Goal: Task Accomplishment & Management: Complete application form

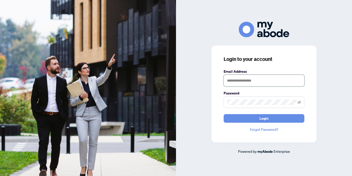
click at [235, 81] on input "text" at bounding box center [264, 81] width 81 height 12
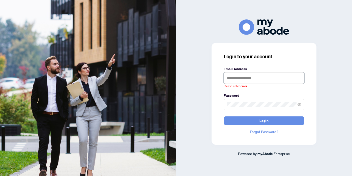
click at [241, 74] on input "text" at bounding box center [264, 78] width 81 height 12
type input "**********"
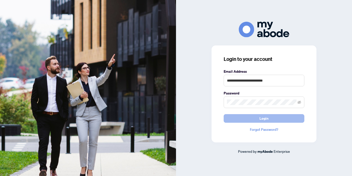
click at [268, 120] on button "Login" at bounding box center [264, 118] width 81 height 9
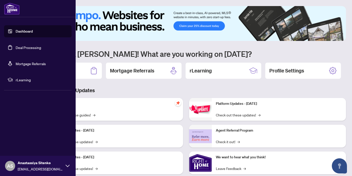
click at [27, 50] on link "Deal Processing" at bounding box center [28, 47] width 25 height 5
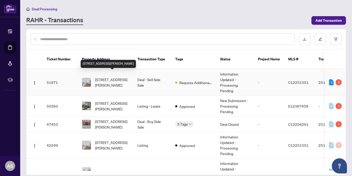
click at [106, 77] on span "[STREET_ADDRESS][PERSON_NAME]" at bounding box center [112, 82] width 34 height 11
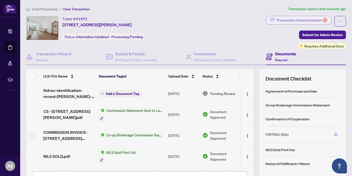
click at [296, 21] on div "Transaction Communication 2" at bounding box center [301, 20] width 51 height 8
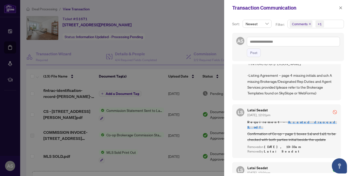
scroll to position [39, 0]
click at [199, 32] on div at bounding box center [176, 88] width 352 height 176
click at [162, 95] on div at bounding box center [176, 88] width 352 height 176
click at [178, 101] on div at bounding box center [176, 88] width 352 height 176
click at [340, 8] on icon "close" at bounding box center [341, 8] width 4 height 4
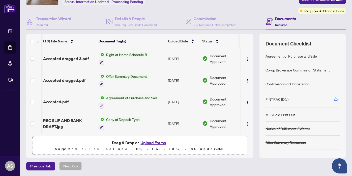
scroll to position [190, 0]
click at [59, 99] on span "Accepted.pdf" at bounding box center [55, 102] width 25 height 6
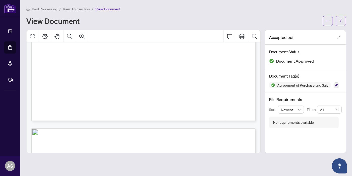
scroll to position [810, 0]
click at [341, 19] on icon "arrow-left" at bounding box center [341, 21] width 4 height 4
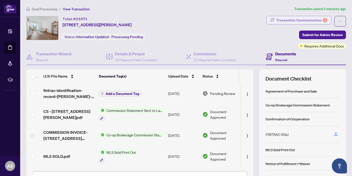
click at [297, 22] on div "Transaction Communication 2" at bounding box center [301, 20] width 51 height 8
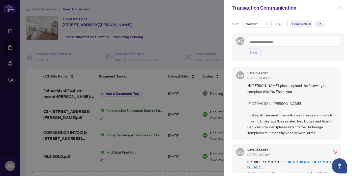
click at [340, 8] on icon "close" at bounding box center [340, 7] width 3 height 3
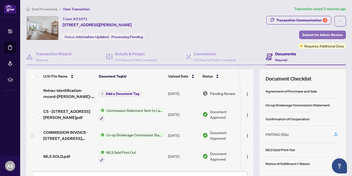
click at [312, 35] on span "Submit for Admin Review" at bounding box center [322, 35] width 40 height 8
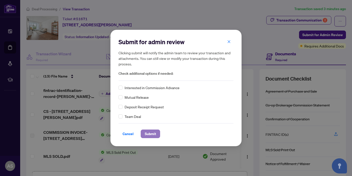
click at [149, 136] on span "Submit" at bounding box center [150, 134] width 11 height 8
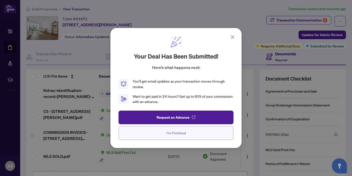
click at [179, 134] on span "I'm Finished" at bounding box center [175, 133] width 19 height 8
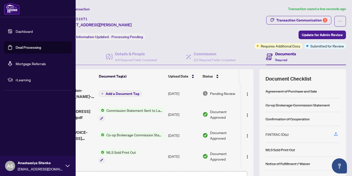
click at [23, 49] on link "Deal Processing" at bounding box center [28, 47] width 25 height 5
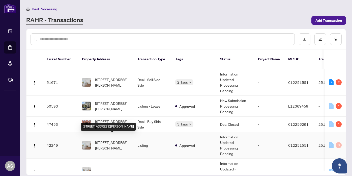
click at [105, 139] on span "[STREET_ADDRESS][PERSON_NAME]" at bounding box center [112, 144] width 34 height 11
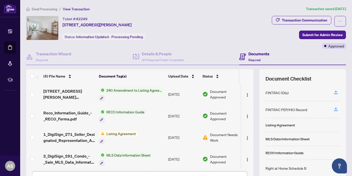
click at [129, 133] on span "Listing Agreement" at bounding box center [121, 134] width 34 height 6
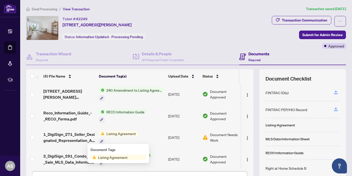
click at [76, 133] on span "1_DigiSign_271_Seller_Designated_Representation_Agreement_Authority_to_Offer_fo…" at bounding box center [68, 137] width 51 height 12
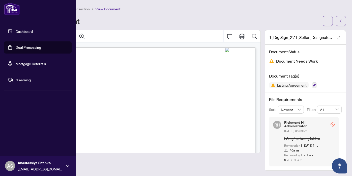
click at [24, 47] on link "Deal Processing" at bounding box center [28, 47] width 25 height 5
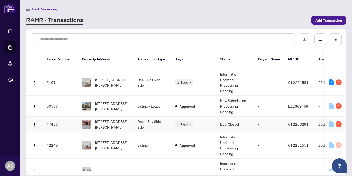
click at [112, 119] on span "[STREET_ADDRESS][PERSON_NAME]" at bounding box center [112, 123] width 34 height 11
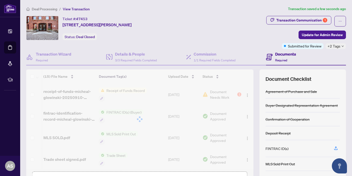
scroll to position [0, 4]
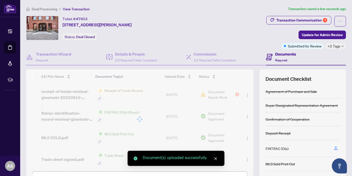
click at [231, 95] on div at bounding box center [139, 118] width 227 height 99
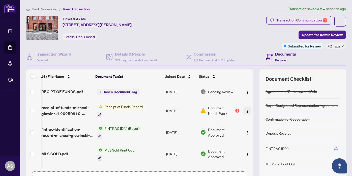
click at [245, 110] on img "button" at bounding box center [247, 111] width 4 height 4
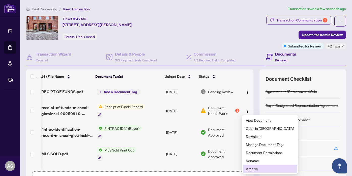
click at [253, 169] on span "Archive" at bounding box center [270, 169] width 48 height 6
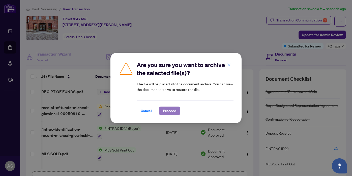
click at [173, 111] on span "Proceed" at bounding box center [169, 111] width 13 height 8
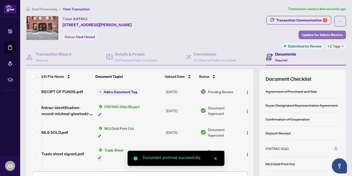
click at [323, 35] on span "Update for Admin Review" at bounding box center [322, 35] width 41 height 8
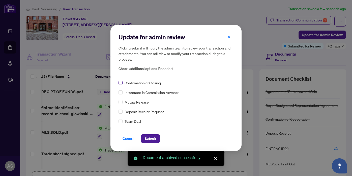
click at [120, 85] on label at bounding box center [120, 83] width 4 height 6
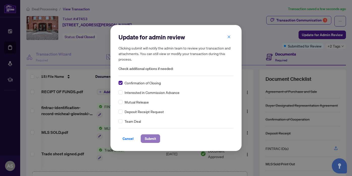
click at [148, 138] on span "Submit" at bounding box center [150, 138] width 11 height 8
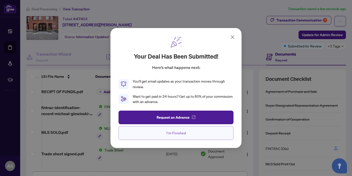
click at [172, 136] on span "I'm Finished" at bounding box center [175, 133] width 19 height 8
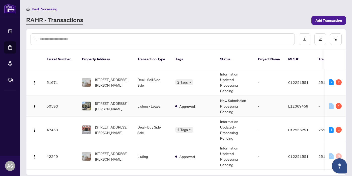
click at [110, 100] on span "[STREET_ADDRESS][PERSON_NAME]" at bounding box center [112, 105] width 34 height 11
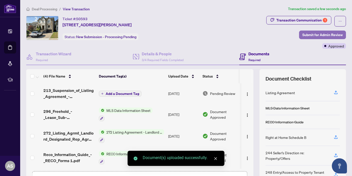
click at [304, 35] on span "Submit for Admin Review" at bounding box center [322, 35] width 40 height 8
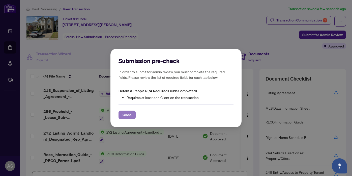
click at [129, 116] on span "Close" at bounding box center [126, 115] width 9 height 8
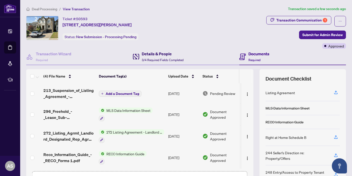
click at [157, 57] on div "Details & People 3/4 Required Fields Completed" at bounding box center [163, 57] width 42 height 12
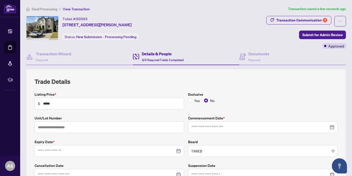
type input "**********"
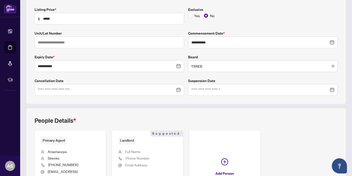
scroll to position [135, 0]
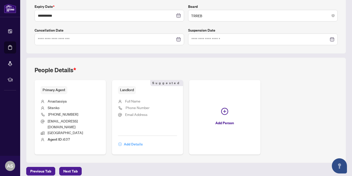
click at [130, 141] on span "Add Details" at bounding box center [133, 144] width 19 height 8
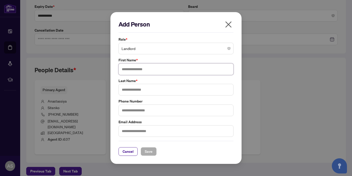
click at [132, 73] on input "text" at bounding box center [175, 69] width 115 height 12
type input "*****"
click at [131, 91] on input "text" at bounding box center [175, 90] width 115 height 12
type input "*****"
click at [130, 110] on input "text" at bounding box center [175, 110] width 115 height 12
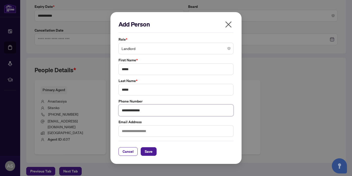
type input "**********"
click at [129, 135] on input "text" at bounding box center [175, 131] width 115 height 12
click at [151, 152] on span "Save" at bounding box center [149, 151] width 8 height 8
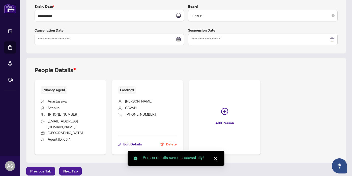
scroll to position [0, 0]
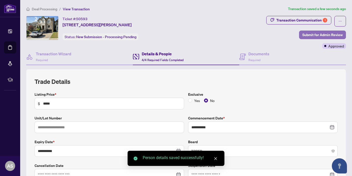
click at [309, 33] on span "Submit for Admin Review" at bounding box center [322, 35] width 40 height 8
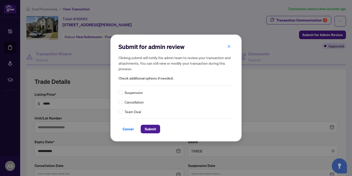
click at [117, 94] on div "Submit for admin review Clicking submit will notify the admin team to review yo…" at bounding box center [175, 88] width 131 height 107
click at [145, 125] on span "Submit" at bounding box center [150, 129] width 11 height 8
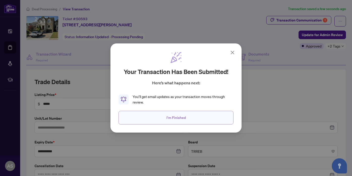
click at [181, 118] on span "I'm Finished" at bounding box center [175, 117] width 19 height 8
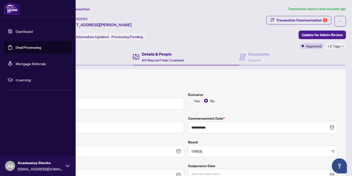
click at [33, 47] on link "Deal Processing" at bounding box center [28, 47] width 25 height 5
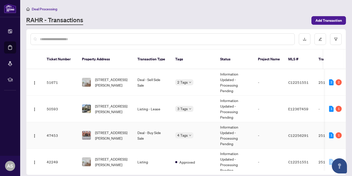
scroll to position [83, 0]
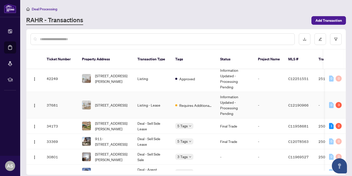
click at [118, 102] on span "[STREET_ADDRESS]" at bounding box center [111, 105] width 32 height 6
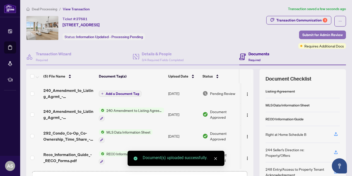
click at [329, 37] on span "Submit for Admin Review" at bounding box center [322, 35] width 40 height 8
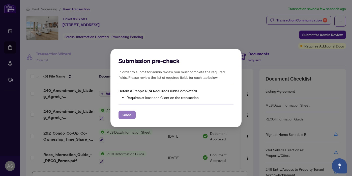
click at [124, 116] on span "Close" at bounding box center [126, 115] width 9 height 8
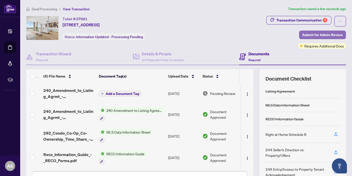
click at [319, 36] on span "Submit for Admin Review" at bounding box center [322, 35] width 40 height 8
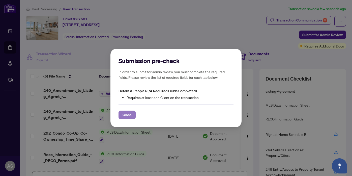
click at [128, 115] on span "Close" at bounding box center [126, 115] width 9 height 8
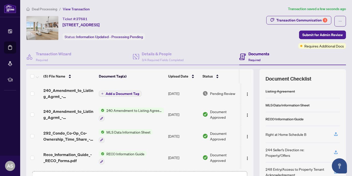
scroll to position [22, 0]
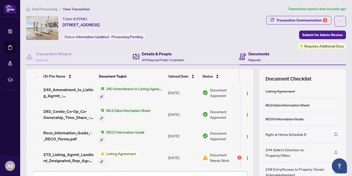
click at [160, 58] on span "3/4 Required Fields Completed" at bounding box center [163, 60] width 42 height 4
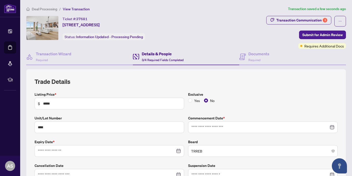
type input "**********"
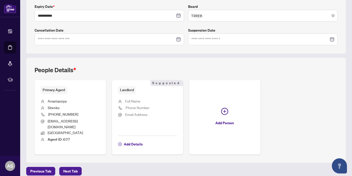
scroll to position [134, 0]
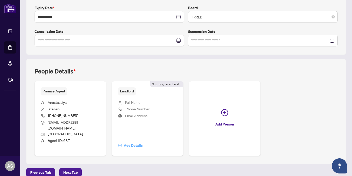
click at [126, 142] on span "Add Details" at bounding box center [133, 145] width 19 height 8
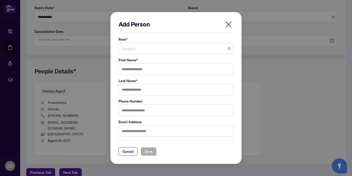
click at [137, 48] on span "Landlord" at bounding box center [175, 49] width 109 height 10
click at [117, 63] on div "First Name *" at bounding box center [176, 66] width 118 height 18
click at [126, 66] on input "text" at bounding box center [175, 69] width 115 height 12
type input "*"
type input "*****"
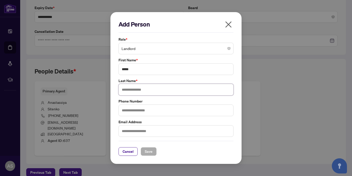
click at [133, 91] on input "text" at bounding box center [175, 90] width 115 height 12
type input "*****"
click at [132, 109] on input "text" at bounding box center [175, 110] width 115 height 12
type input "**********"
click at [147, 154] on span "Save" at bounding box center [149, 151] width 8 height 8
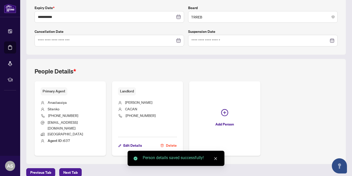
scroll to position [0, 0]
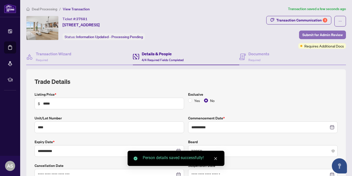
click at [323, 35] on span "Submit for Admin Review" at bounding box center [322, 35] width 40 height 8
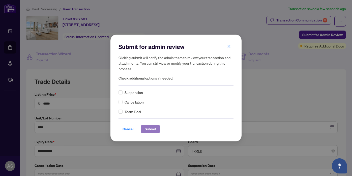
click at [151, 129] on span "Submit" at bounding box center [150, 129] width 11 height 8
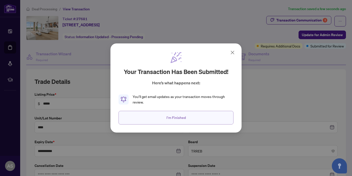
click at [177, 116] on span "I'm Finished" at bounding box center [175, 117] width 19 height 8
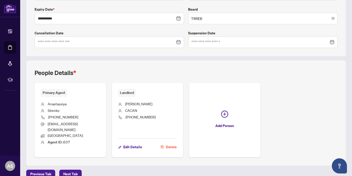
scroll to position [135, 0]
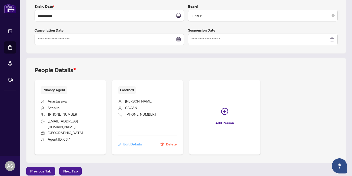
click at [127, 140] on span "Edit Details" at bounding box center [132, 144] width 19 height 8
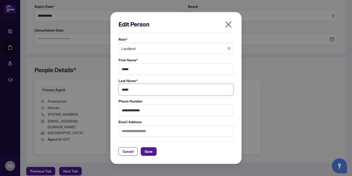
click at [130, 89] on input "*****" at bounding box center [175, 90] width 115 height 12
type input "*****"
click at [149, 154] on span "Save" at bounding box center [149, 151] width 8 height 8
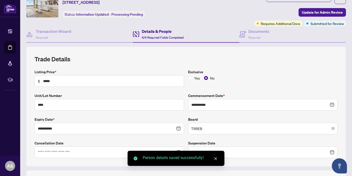
scroll to position [0, 0]
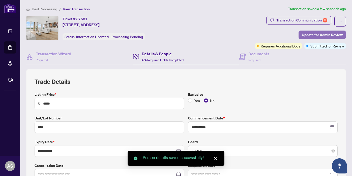
click at [331, 34] on span "Update for Admin Review" at bounding box center [322, 35] width 41 height 8
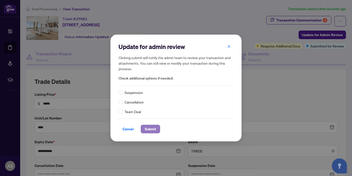
click at [147, 131] on span "Submit" at bounding box center [150, 129] width 11 height 8
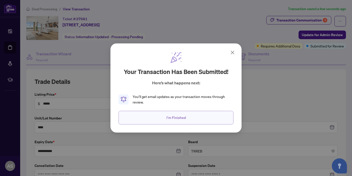
click at [199, 116] on button "I'm Finished" at bounding box center [175, 118] width 115 height 14
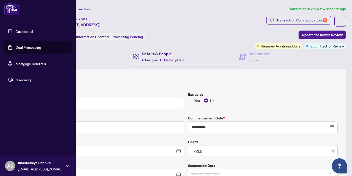
click at [25, 49] on link "Deal Processing" at bounding box center [28, 47] width 25 height 5
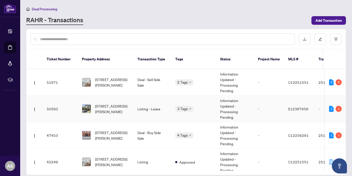
scroll to position [34, 0]
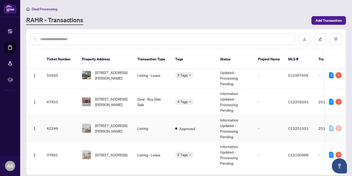
click at [106, 125] on span "[STREET_ADDRESS][PERSON_NAME]" at bounding box center [112, 127] width 34 height 11
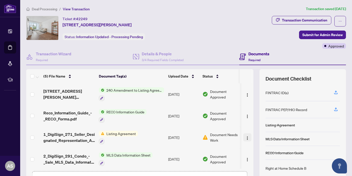
click at [245, 136] on img "button" at bounding box center [247, 138] width 4 height 4
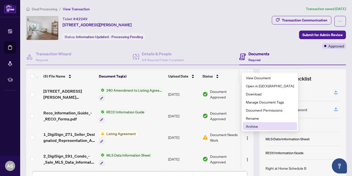
click at [252, 124] on span "Archive" at bounding box center [270, 126] width 48 height 6
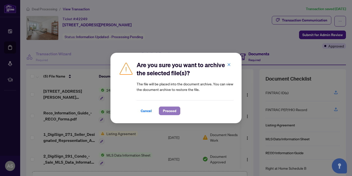
click at [165, 109] on span "Proceed" at bounding box center [169, 111] width 13 height 8
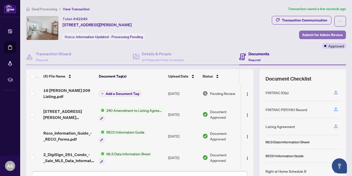
click at [312, 36] on span "Submit for Admin Review" at bounding box center [322, 35] width 40 height 8
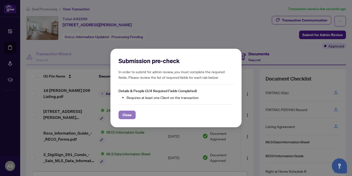
click at [130, 115] on span "Close" at bounding box center [126, 115] width 9 height 8
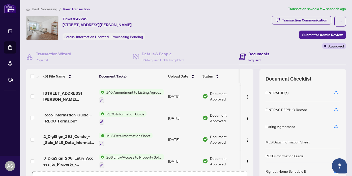
scroll to position [35, 0]
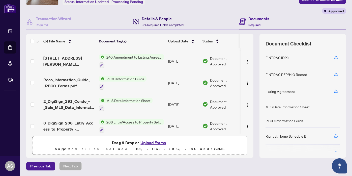
click at [162, 22] on div "Details & People 3/4 Required Fields Completed" at bounding box center [163, 22] width 42 height 12
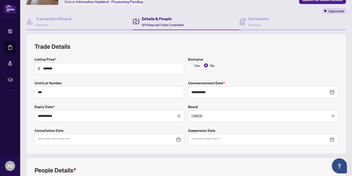
scroll to position [135, 0]
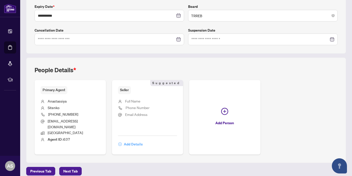
click at [127, 140] on span "Add Details" at bounding box center [133, 144] width 19 height 8
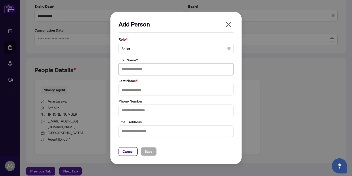
click at [140, 68] on input "text" at bounding box center [175, 69] width 115 height 12
type input "*"
type input "*****"
click at [131, 89] on input "text" at bounding box center [175, 90] width 115 height 12
type input "******"
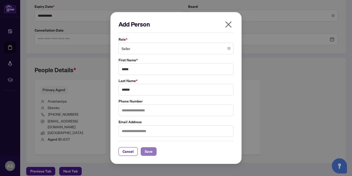
click at [148, 152] on span "Save" at bounding box center [149, 151] width 8 height 8
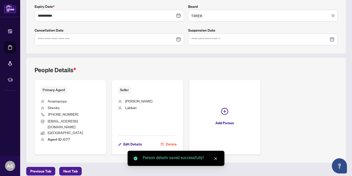
scroll to position [0, 0]
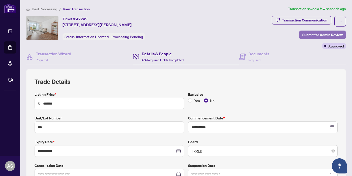
click at [316, 34] on span "Submit for Admin Review" at bounding box center [322, 35] width 40 height 8
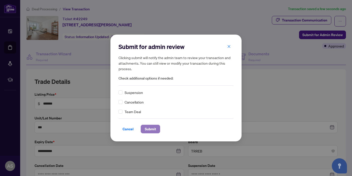
click at [146, 130] on span "Submit" at bounding box center [150, 129] width 11 height 8
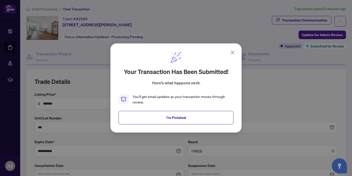
click at [234, 51] on icon at bounding box center [232, 52] width 6 height 6
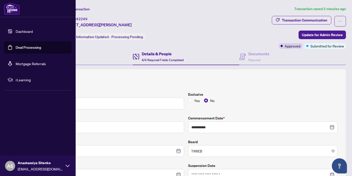
click at [16, 50] on link "Deal Processing" at bounding box center [28, 47] width 25 height 5
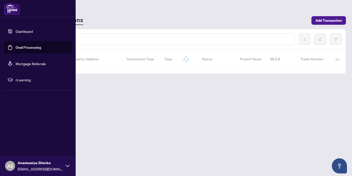
click at [25, 50] on link "Deal Processing" at bounding box center [28, 47] width 25 height 5
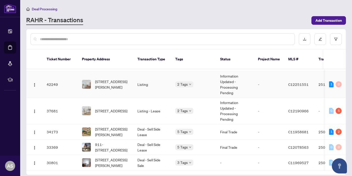
scroll to position [87, 0]
